Goal: Task Accomplishment & Management: Manage account settings

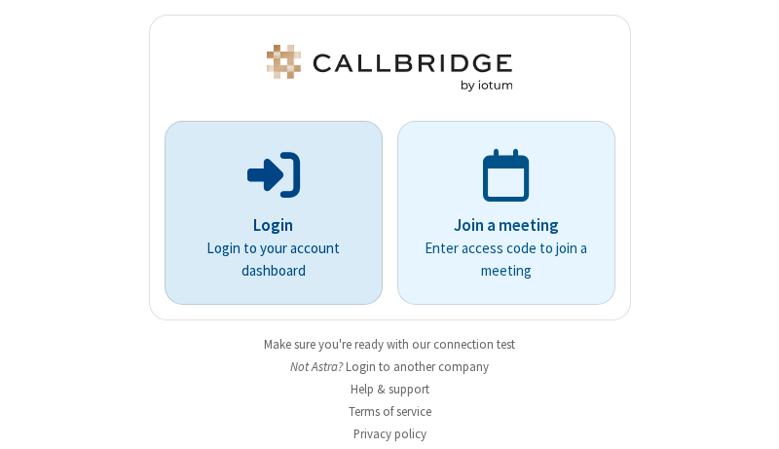
click at [266, 225] on p "Login" at bounding box center [274, 225] width 164 height 25
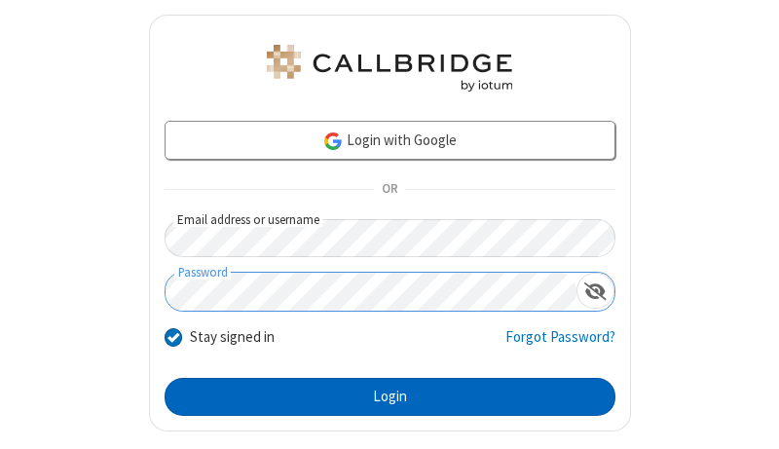
click at [382, 396] on button "Login" at bounding box center [390, 397] width 451 height 39
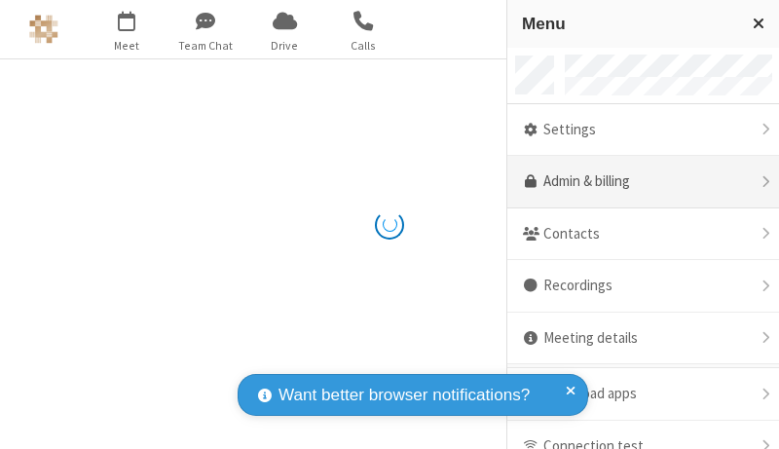
click at [636, 182] on link "Admin & billing" at bounding box center [643, 182] width 272 height 53
